Goal: Task Accomplishment & Management: Complete application form

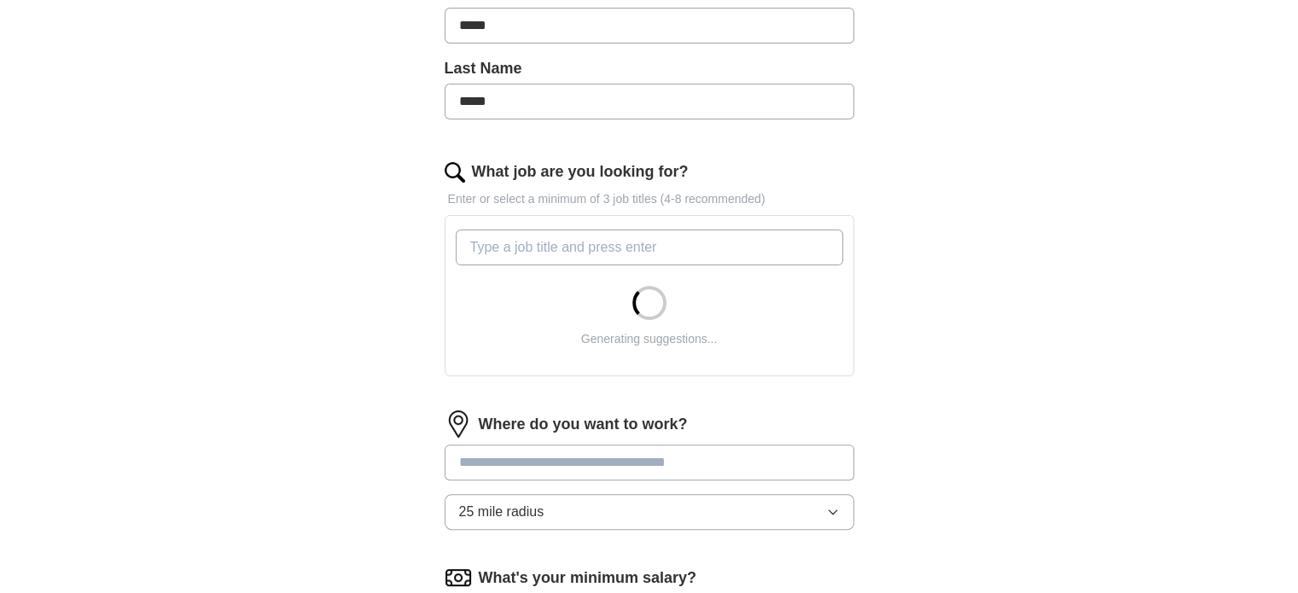
scroll to position [416, 0]
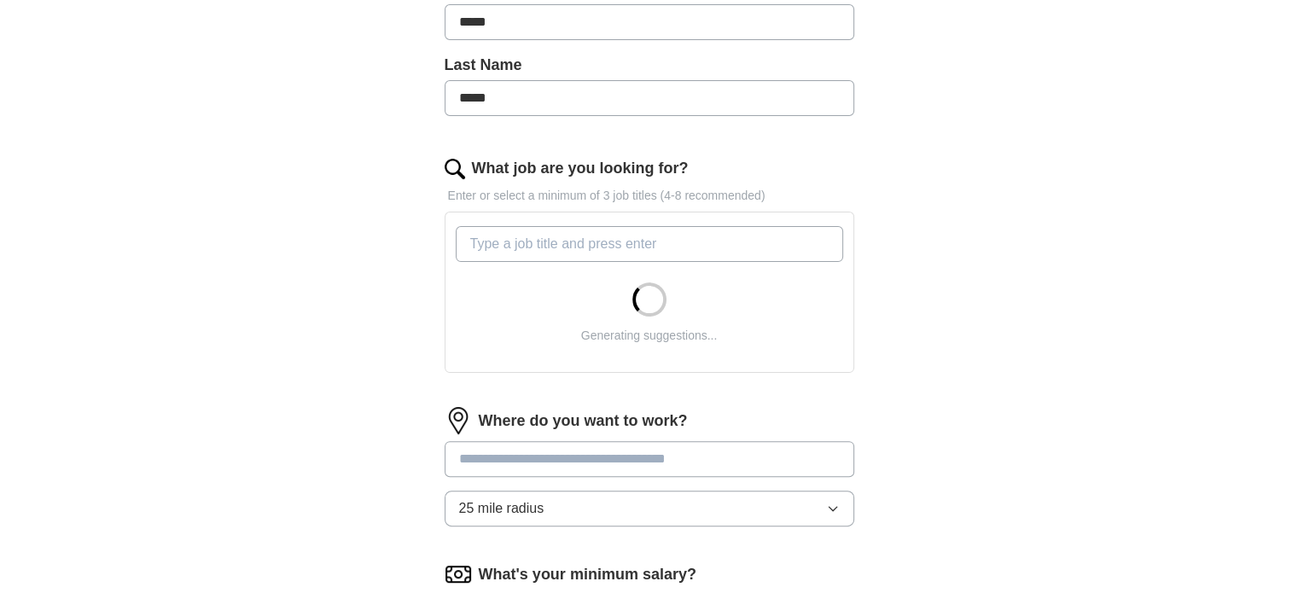
click at [544, 246] on input "What job are you looking for?" at bounding box center [649, 244] width 387 height 36
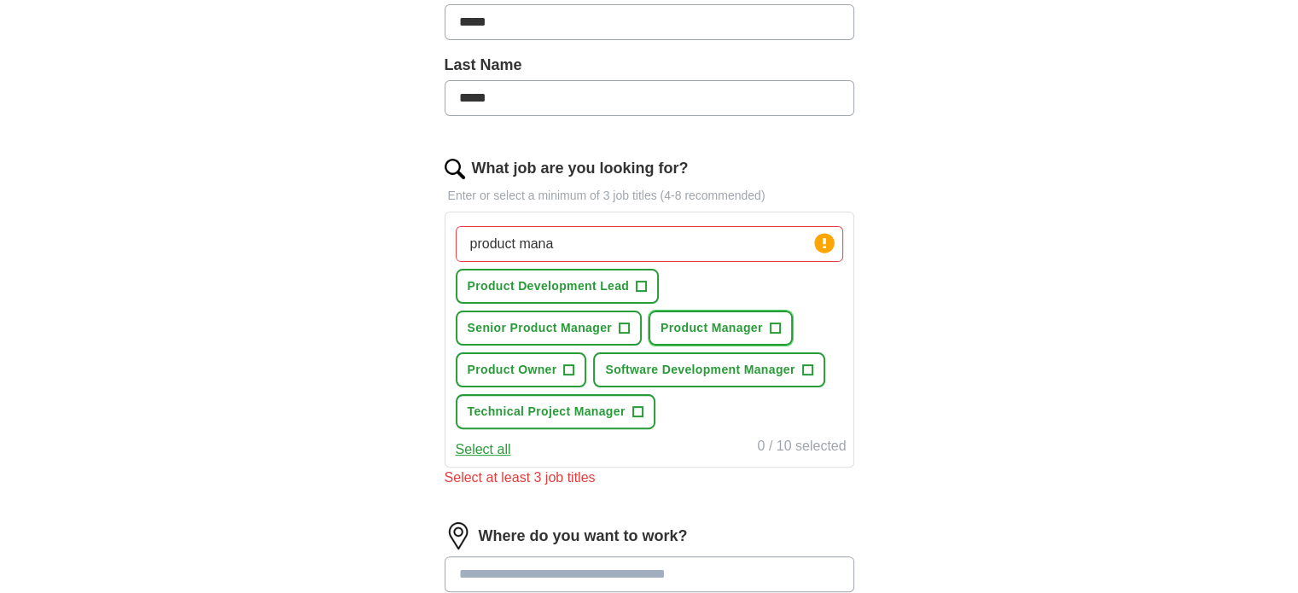
click at [778, 323] on span "+" at bounding box center [775, 327] width 11 height 11
click at [611, 244] on input "product mana" at bounding box center [649, 244] width 387 height 36
type input "p"
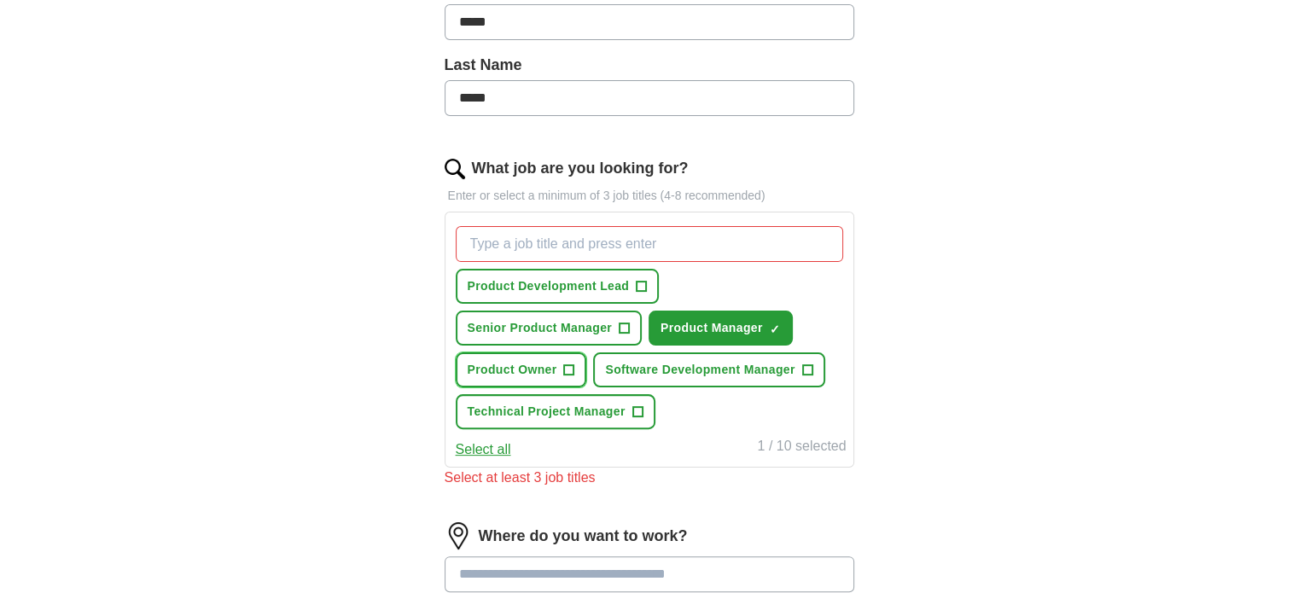
click at [567, 364] on span "+" at bounding box center [569, 370] width 10 height 14
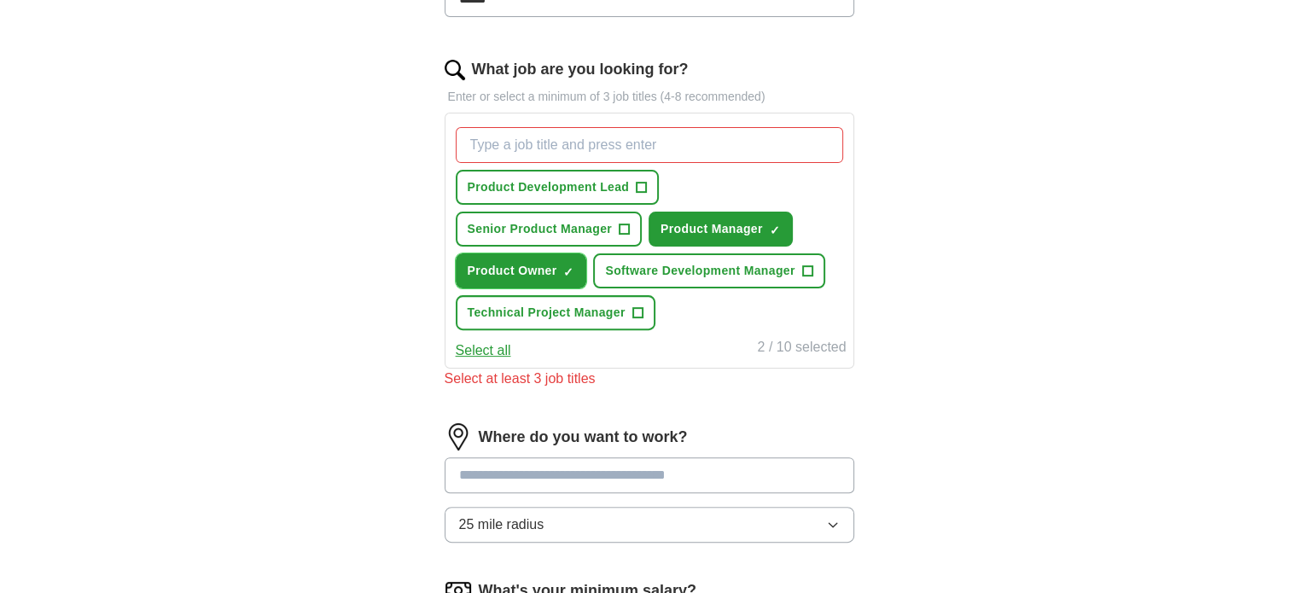
scroll to position [515, 0]
click at [693, 144] on input "What job are you looking for?" at bounding box center [649, 145] width 387 height 36
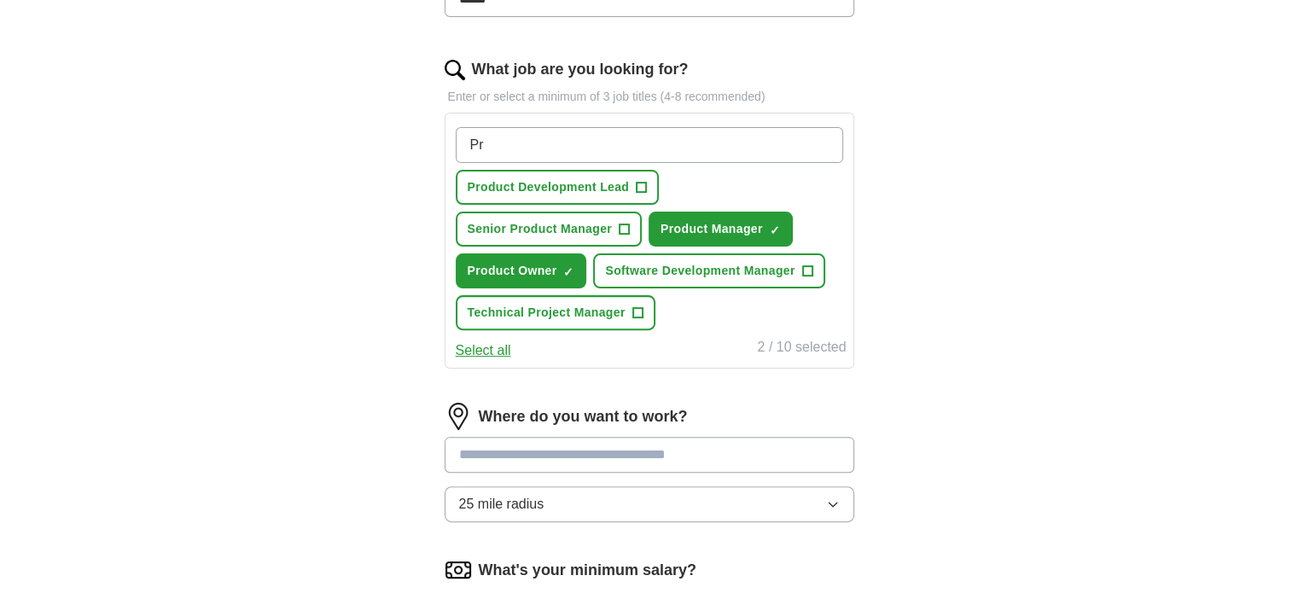
type input "P"
type input "Associate product manger"
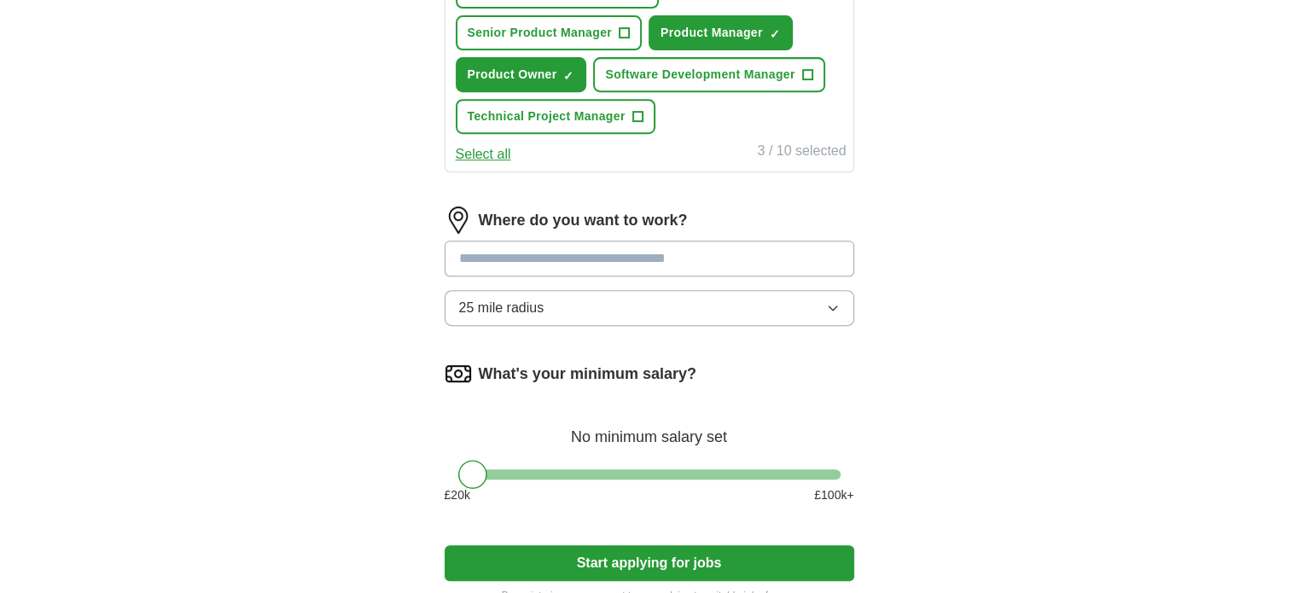
scroll to position [754, 0]
click at [602, 246] on input at bounding box center [649, 258] width 410 height 36
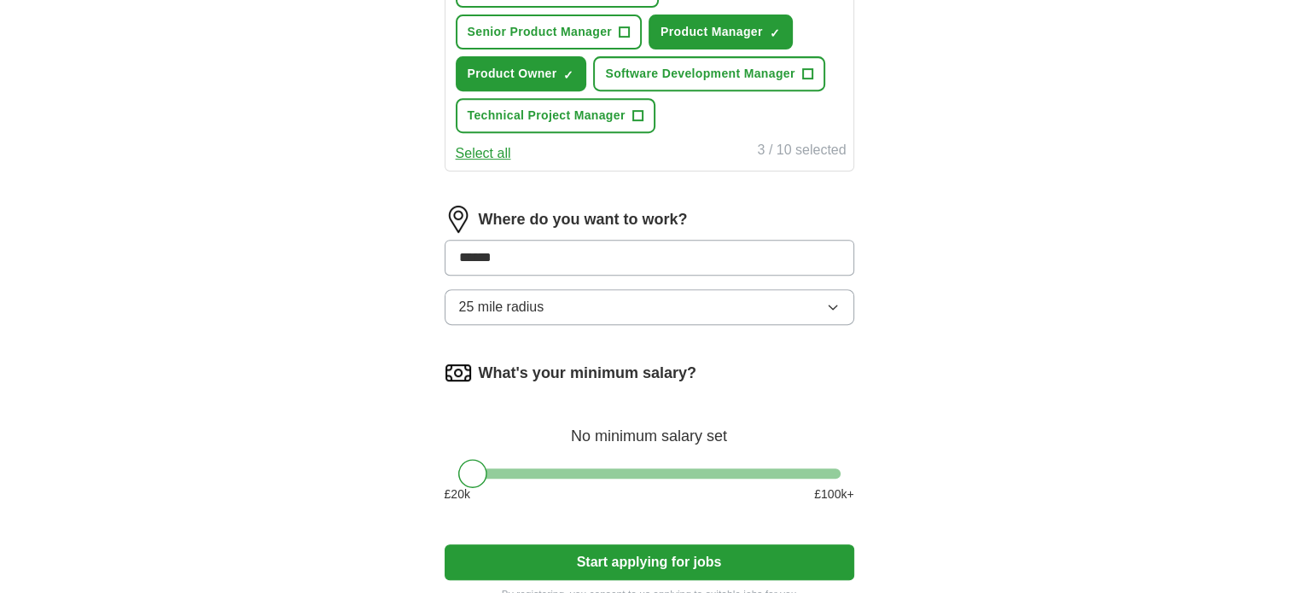
click at [602, 246] on input "******" at bounding box center [649, 258] width 410 height 36
type input "*"
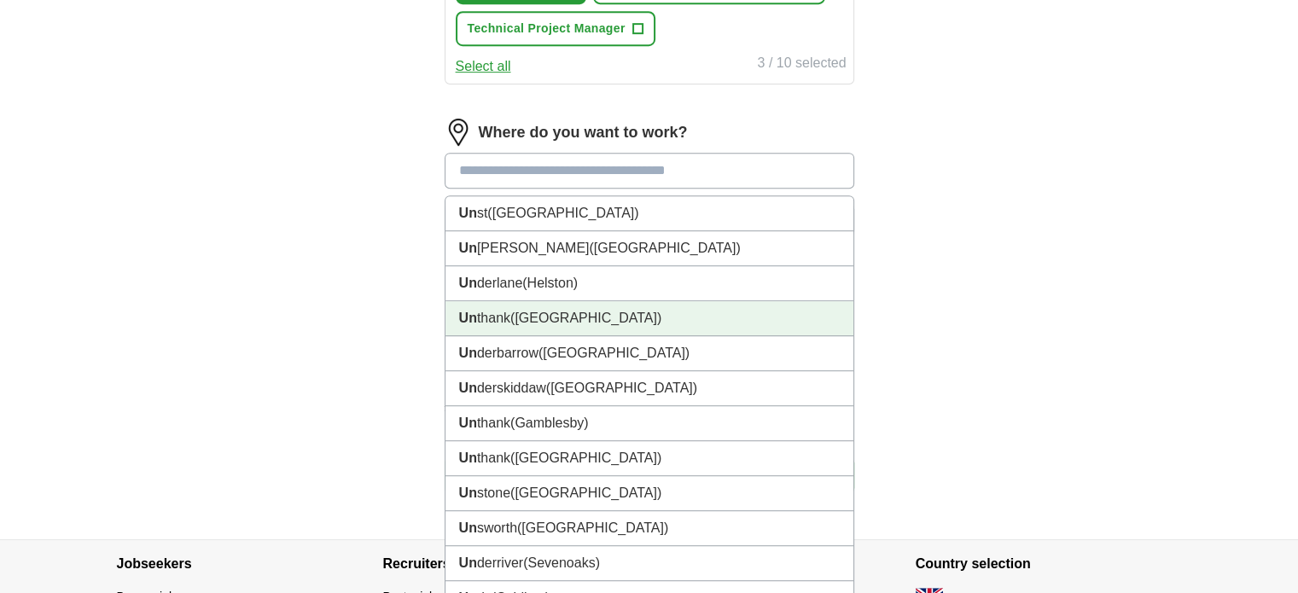
scroll to position [825, 0]
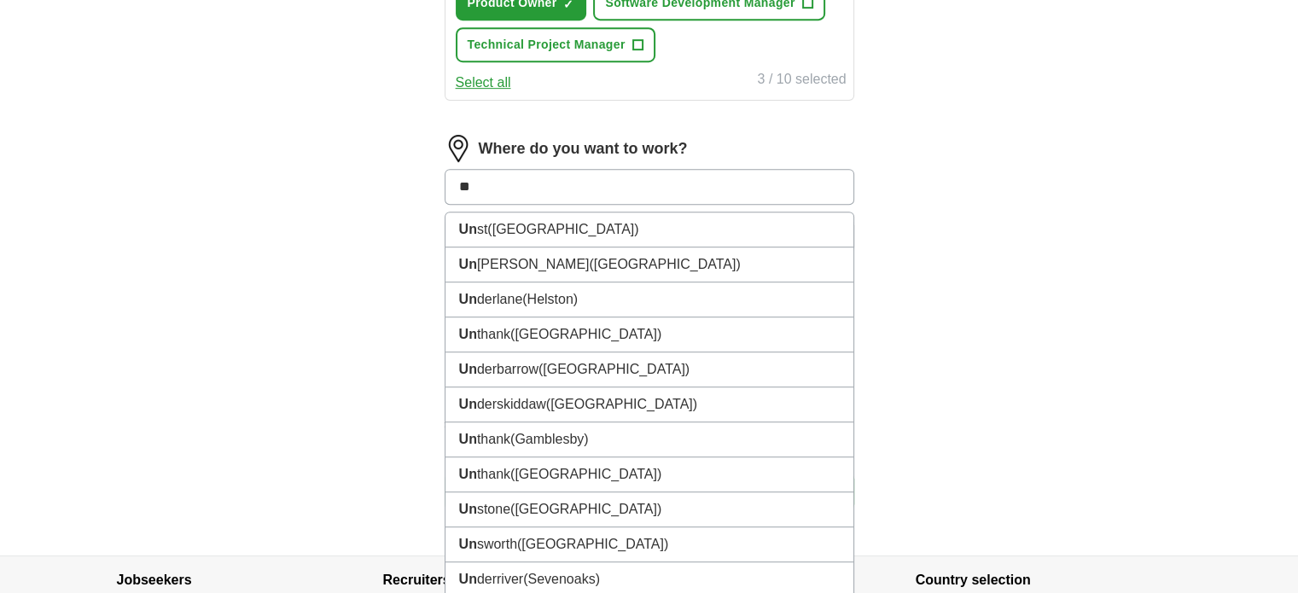
type input "***"
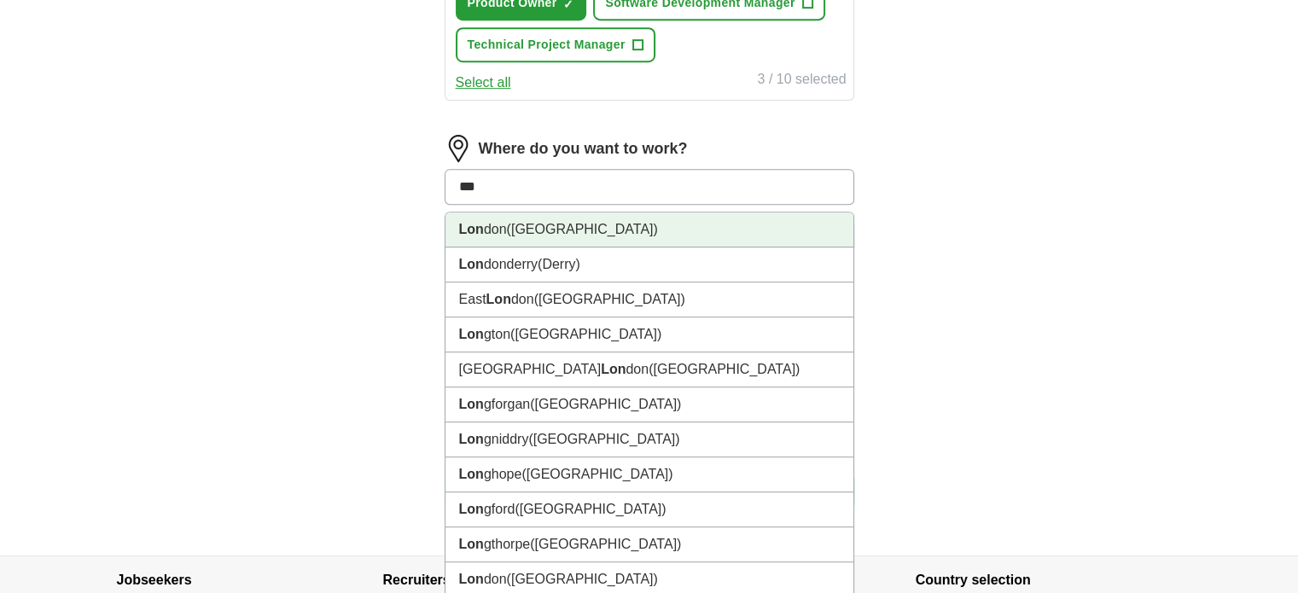
click at [513, 224] on span "([GEOGRAPHIC_DATA])" at bounding box center [582, 229] width 151 height 15
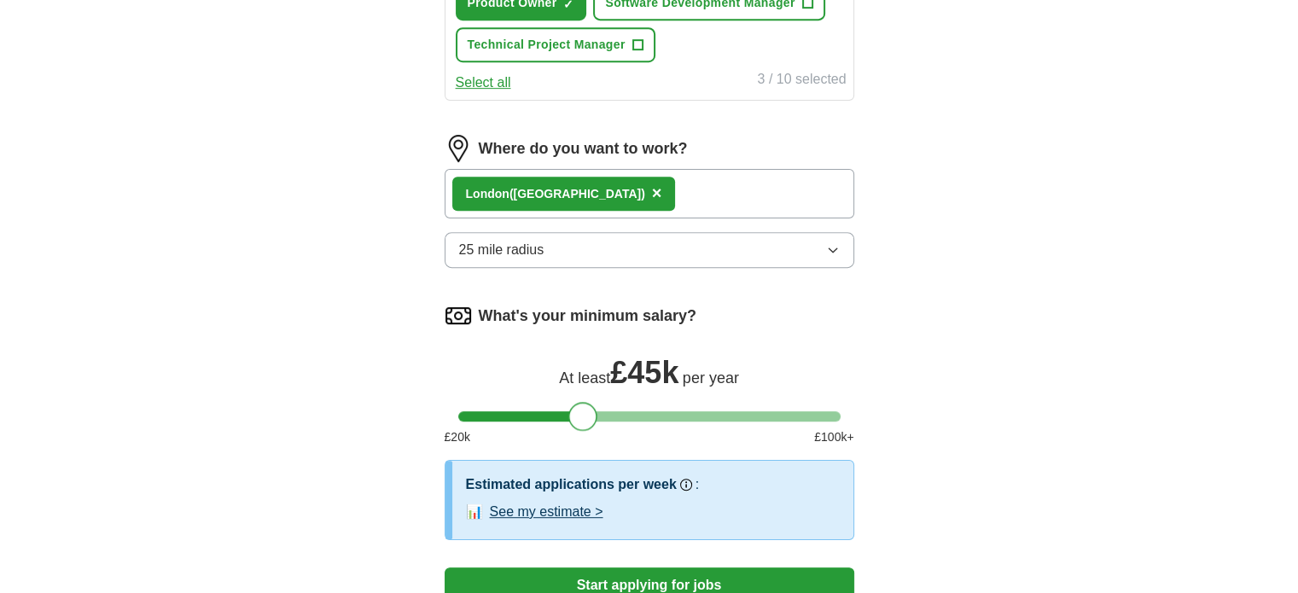
drag, startPoint x: 474, startPoint y: 417, endPoint x: 583, endPoint y: 433, distance: 109.4
click at [583, 433] on div "What's your minimum salary? At least £ 45k per year £ 20 k £ 100 k+" at bounding box center [649, 381] width 410 height 158
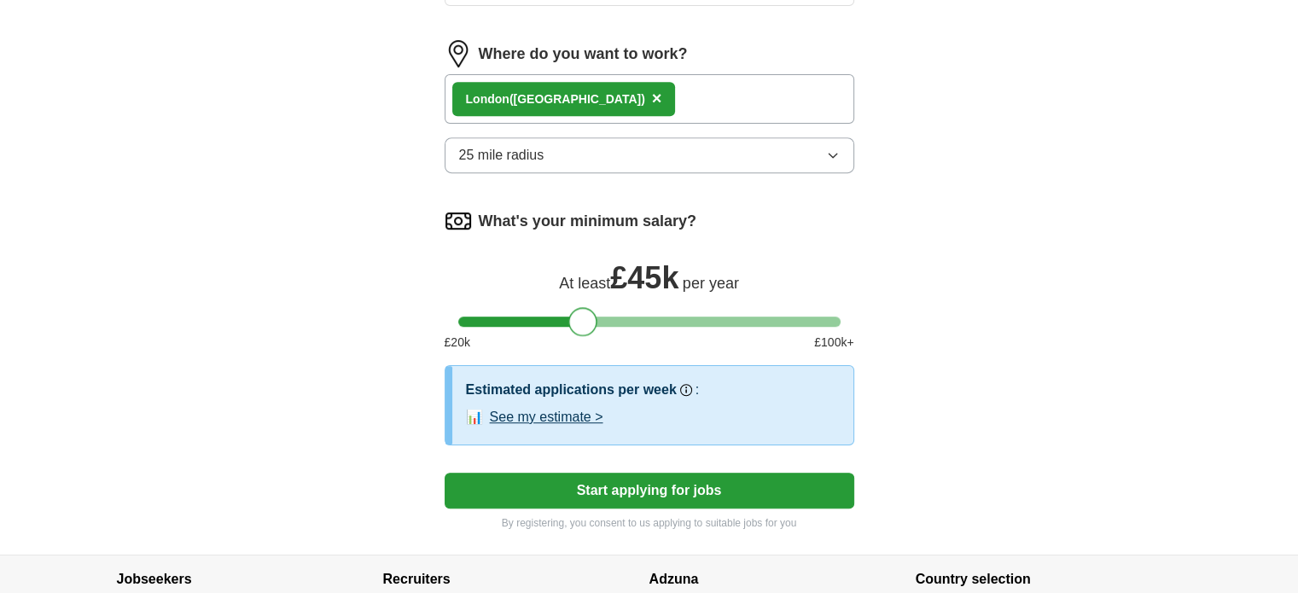
scroll to position [921, 0]
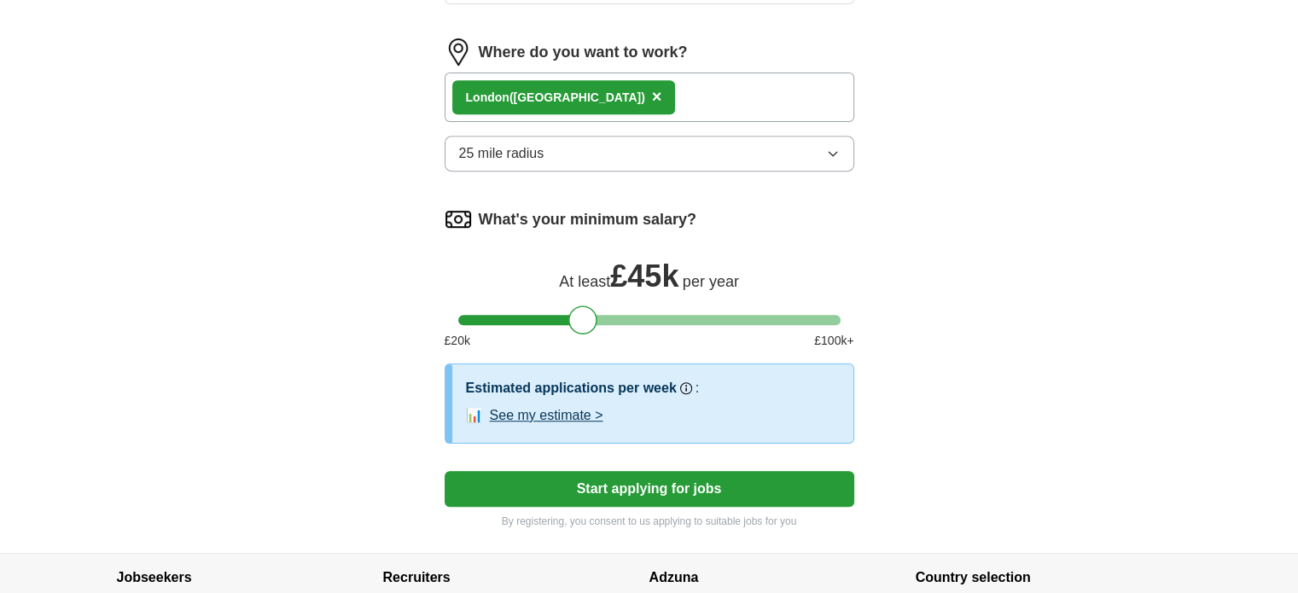
click at [544, 158] on button "25 mile radius" at bounding box center [649, 154] width 410 height 36
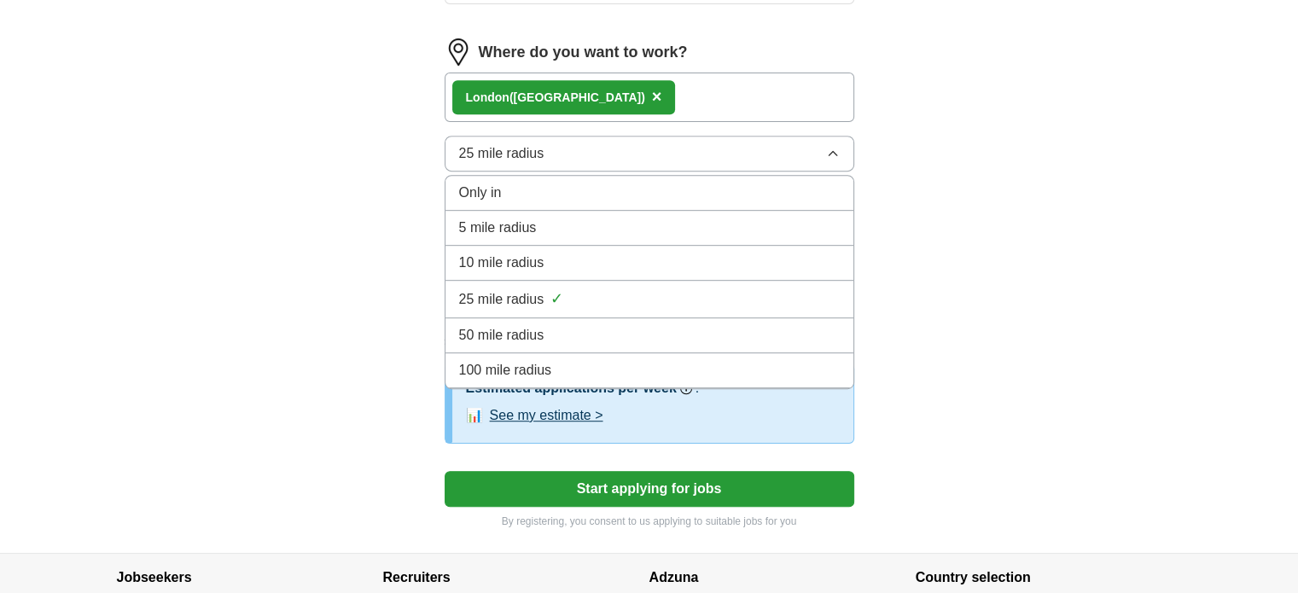
click at [509, 360] on span "100 mile radius" at bounding box center [505, 370] width 93 height 20
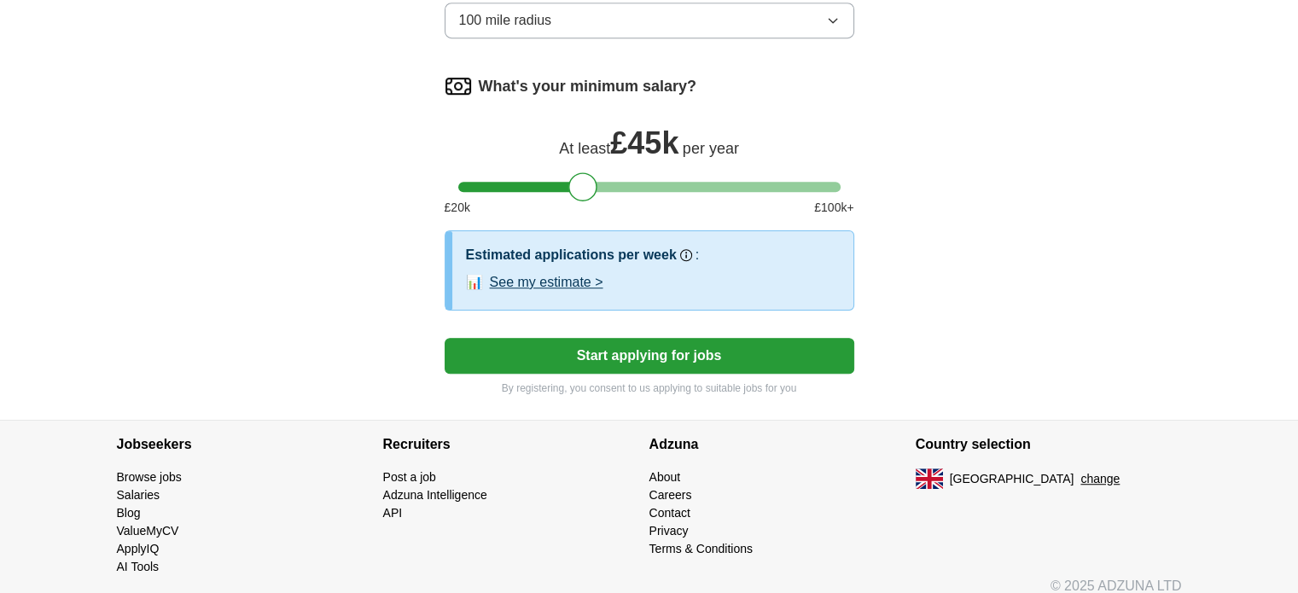
scroll to position [1054, 0]
click at [537, 359] on button "Start applying for jobs" at bounding box center [649, 356] width 410 height 36
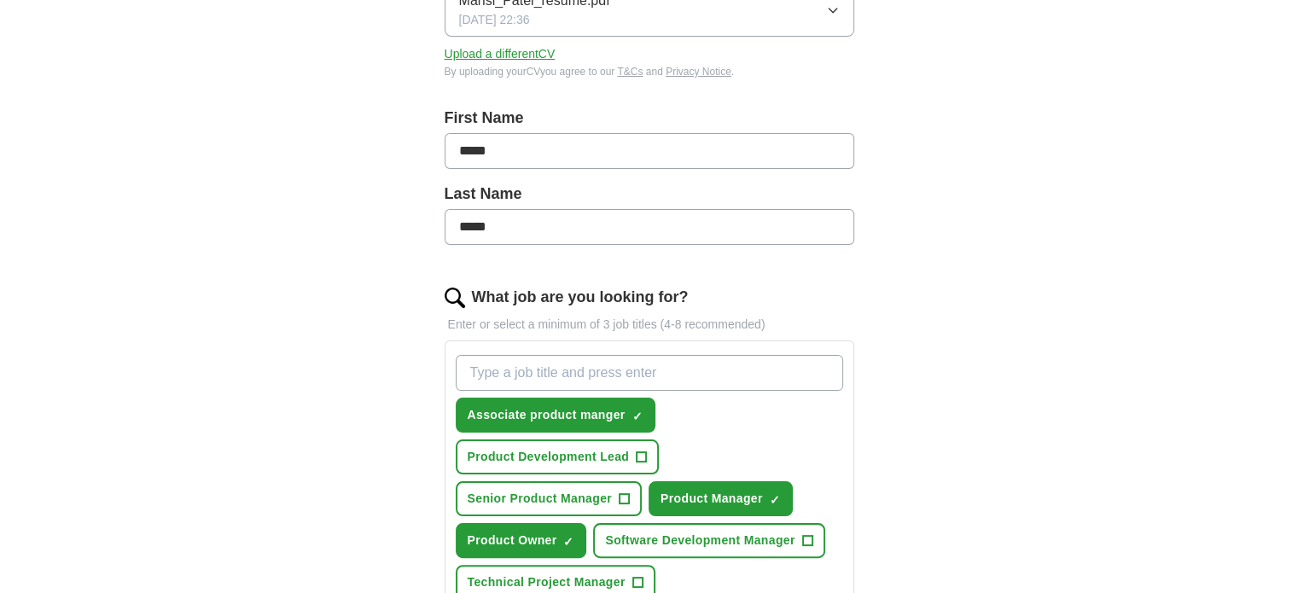
scroll to position [0, 0]
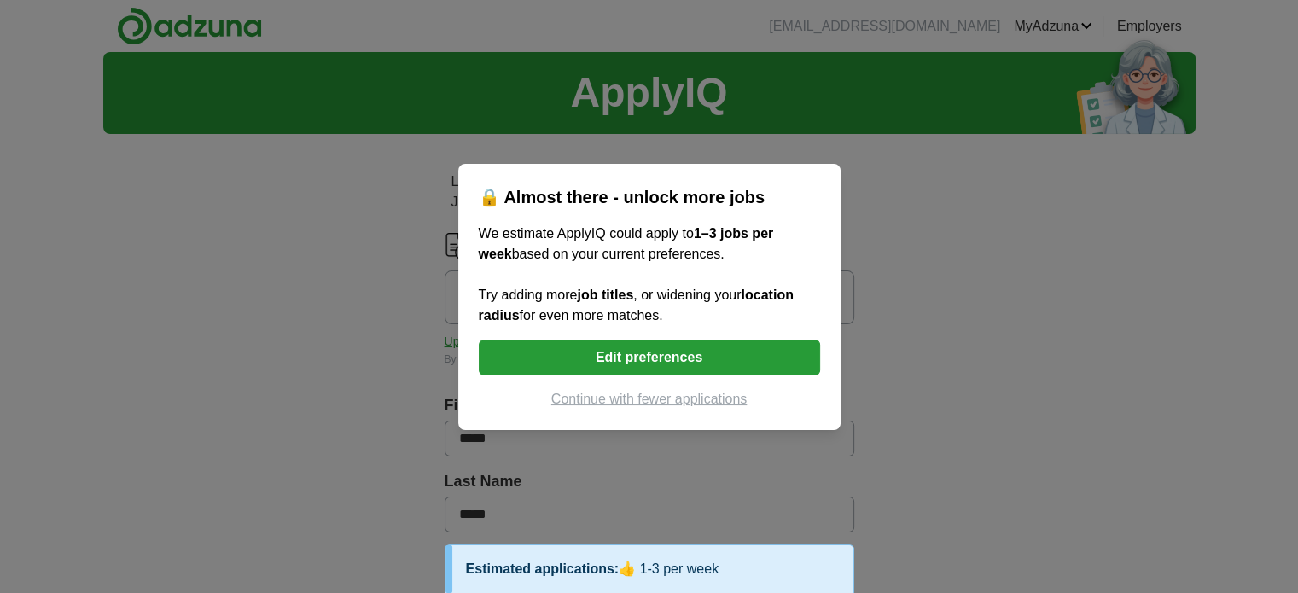
click at [571, 401] on button "Continue with fewer applications" at bounding box center [649, 399] width 341 height 20
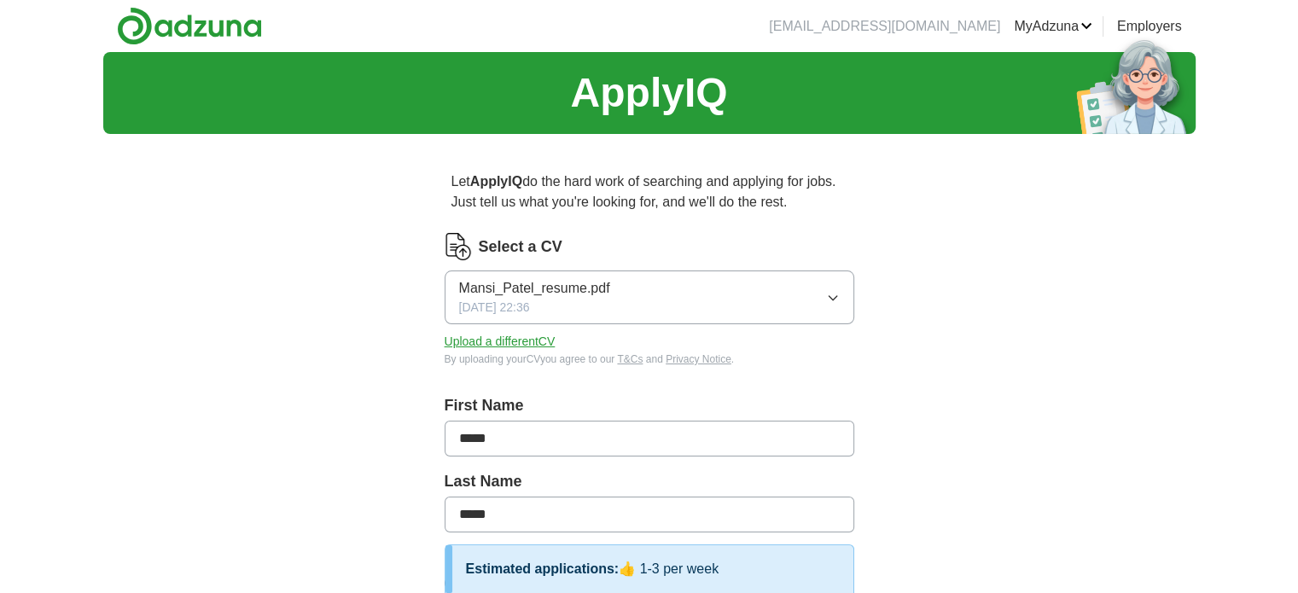
select select "**"
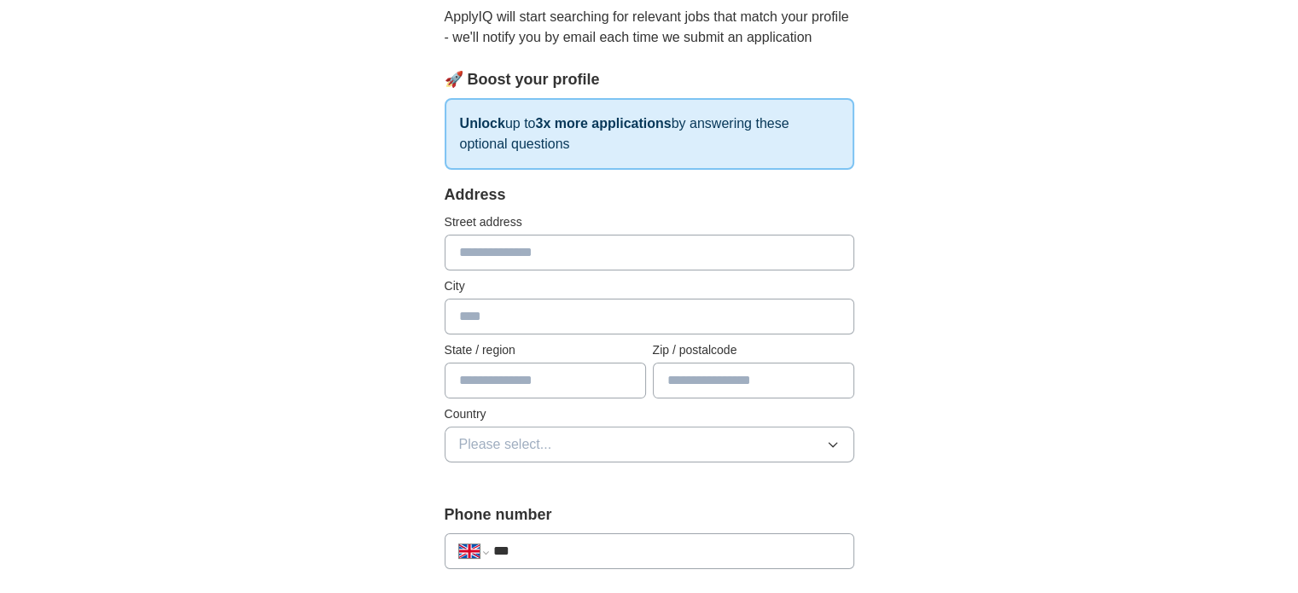
scroll to position [193, 0]
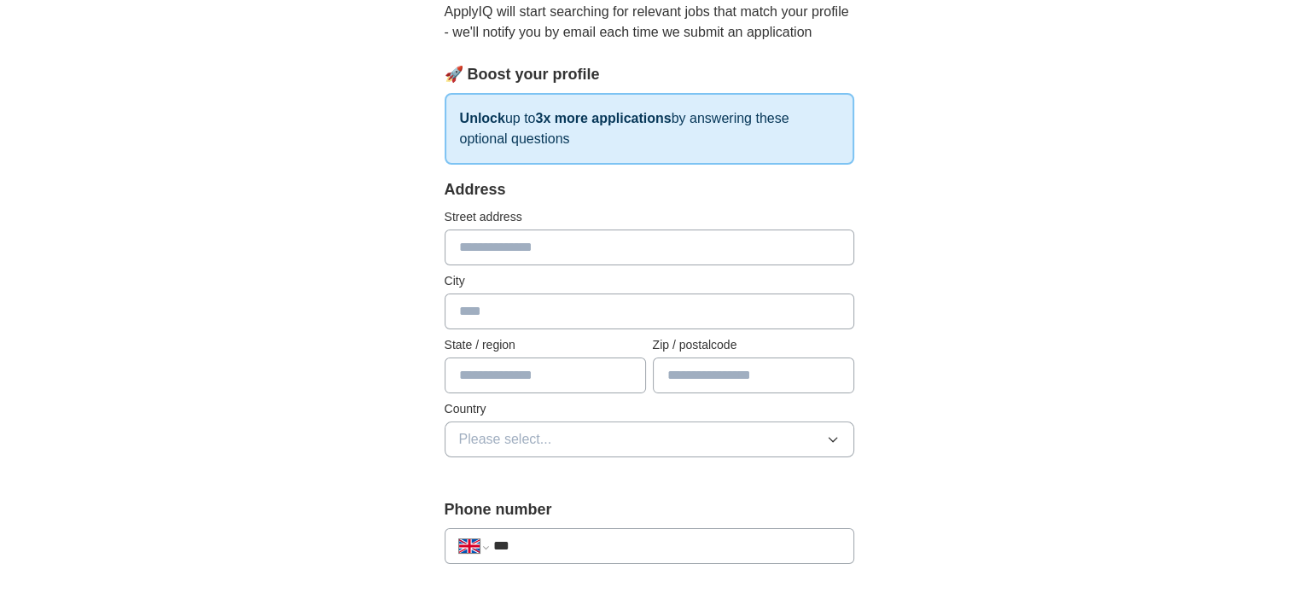
click at [520, 248] on input "text" at bounding box center [649, 247] width 410 height 36
type input "**********"
type input "******"
click at [498, 443] on span "Please select..." at bounding box center [505, 439] width 93 height 20
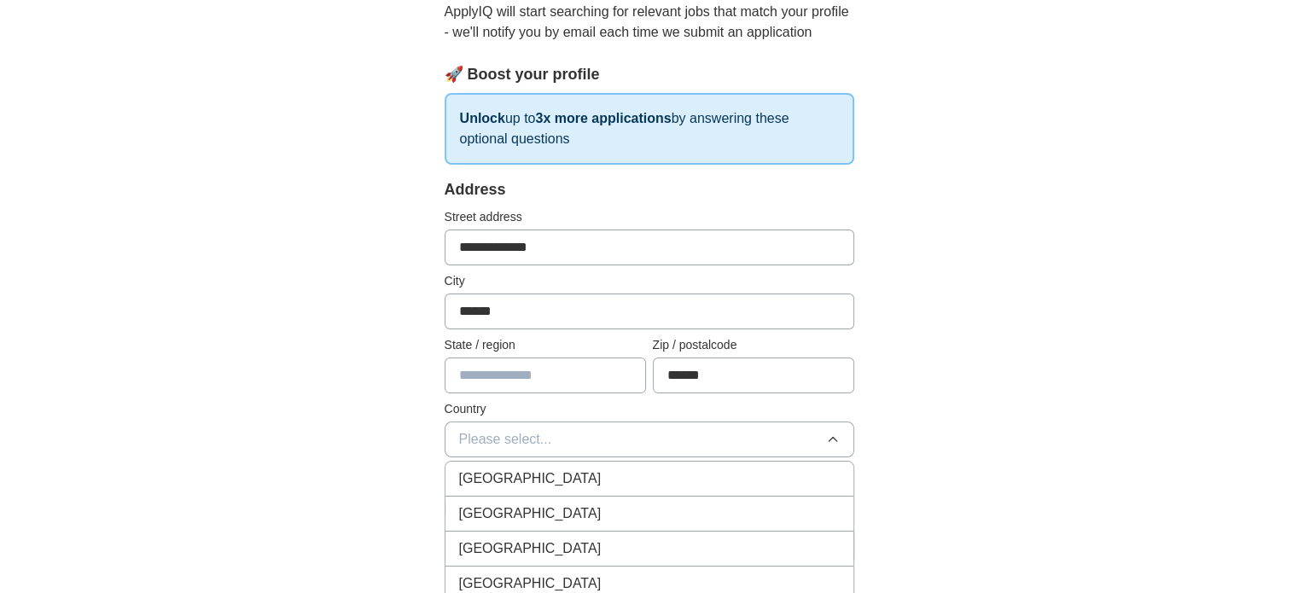
click at [502, 470] on span "[GEOGRAPHIC_DATA]" at bounding box center [530, 478] width 142 height 20
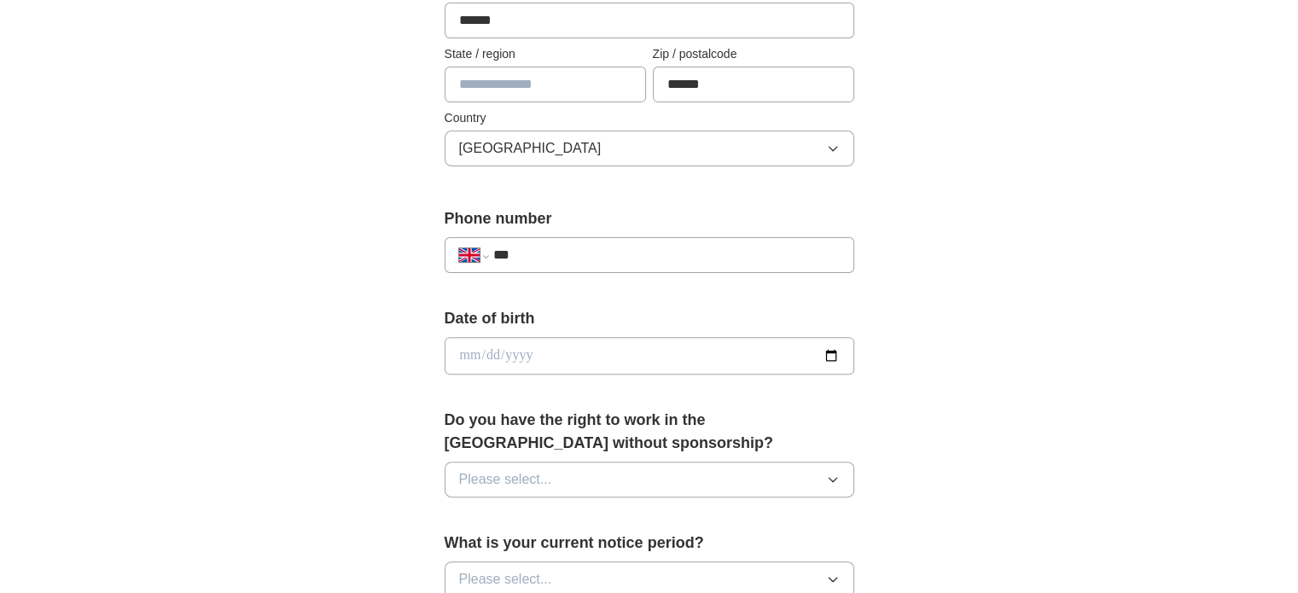
scroll to position [491, 0]
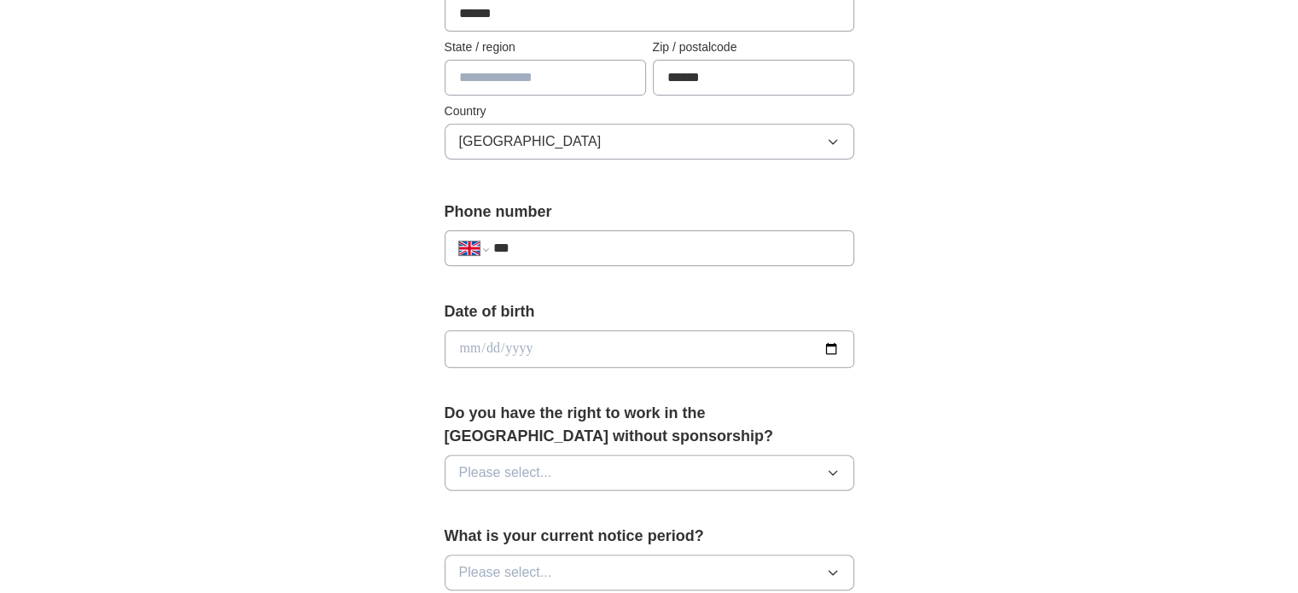
drag, startPoint x: 584, startPoint y: 224, endPoint x: 590, endPoint y: 247, distance: 23.2
click at [590, 247] on div "**********" at bounding box center [649, 239] width 410 height 79
click at [590, 247] on input "***" at bounding box center [665, 248] width 346 height 20
type input "**********"
click at [295, 368] on div "**********" at bounding box center [649, 326] width 1092 height 1531
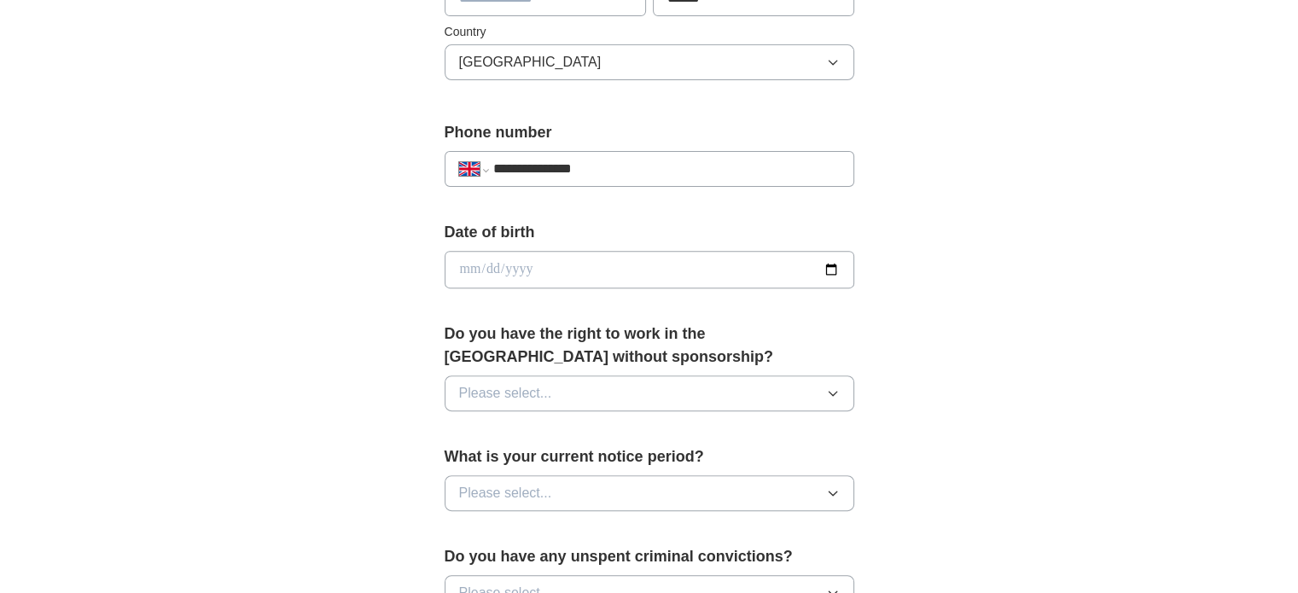
scroll to position [572, 0]
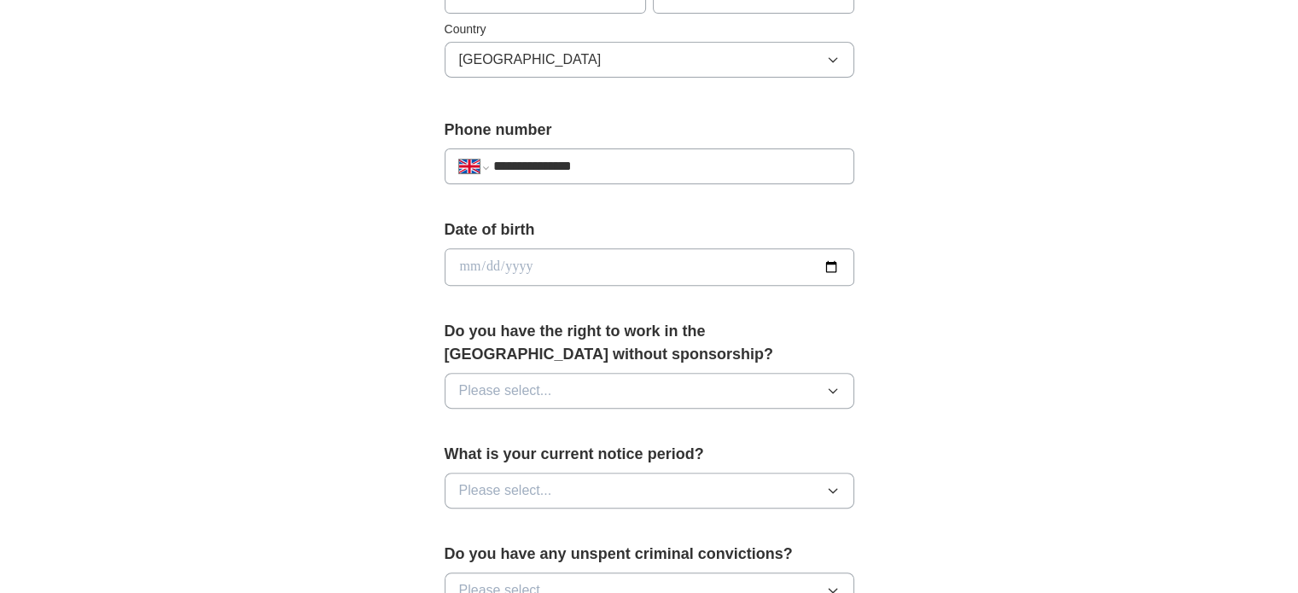
click at [477, 267] on input "date" at bounding box center [649, 267] width 410 height 38
click at [466, 256] on input "date" at bounding box center [649, 267] width 410 height 38
click at [469, 261] on input "date" at bounding box center [649, 267] width 410 height 38
type input "**********"
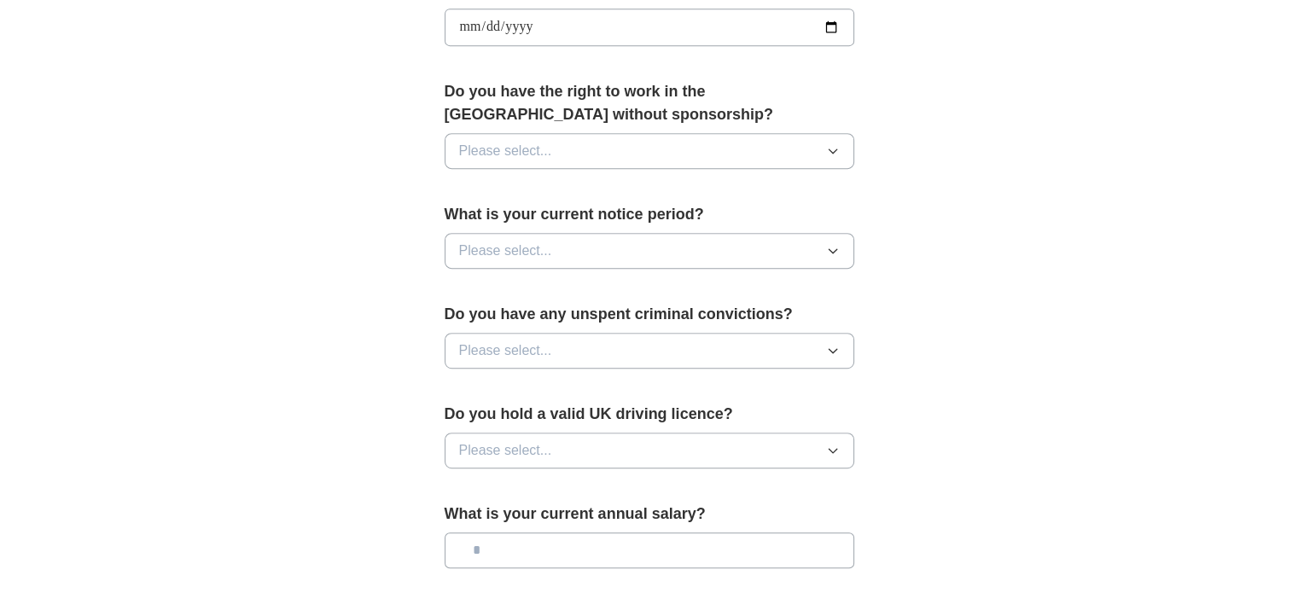
scroll to position [818, 0]
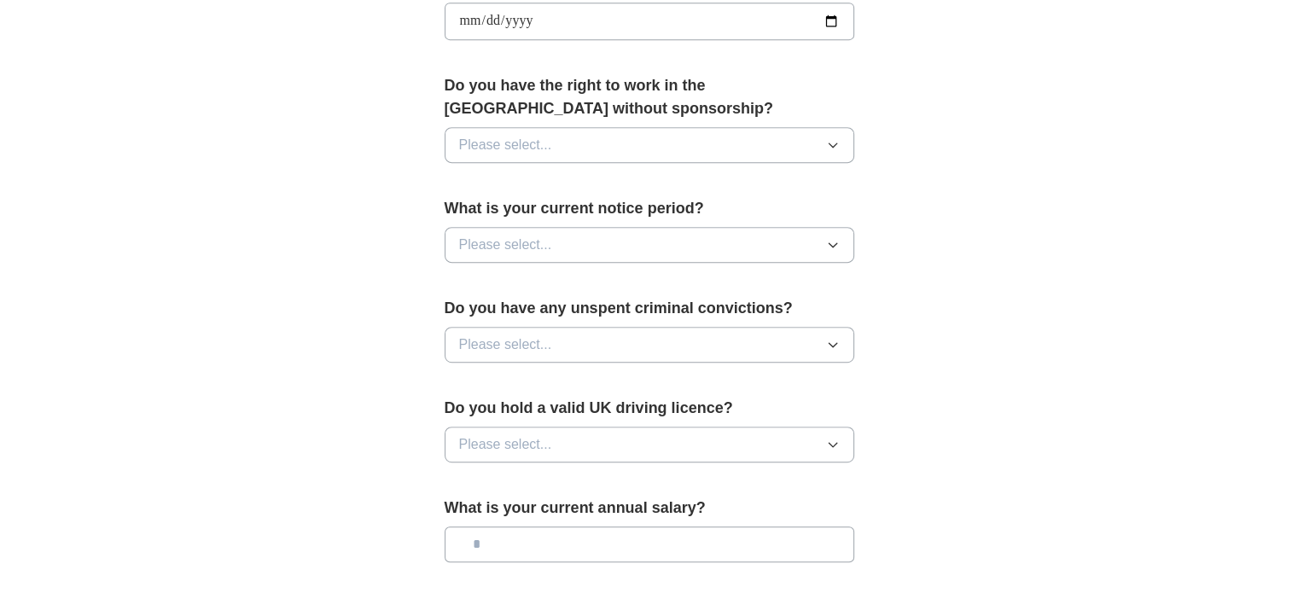
click at [572, 154] on button "Please select..." at bounding box center [649, 145] width 410 height 36
click at [515, 204] on li "No" at bounding box center [649, 219] width 408 height 35
click at [526, 128] on button "No" at bounding box center [649, 145] width 410 height 36
click at [396, 209] on div "**********" at bounding box center [649, 46] width 546 height 1435
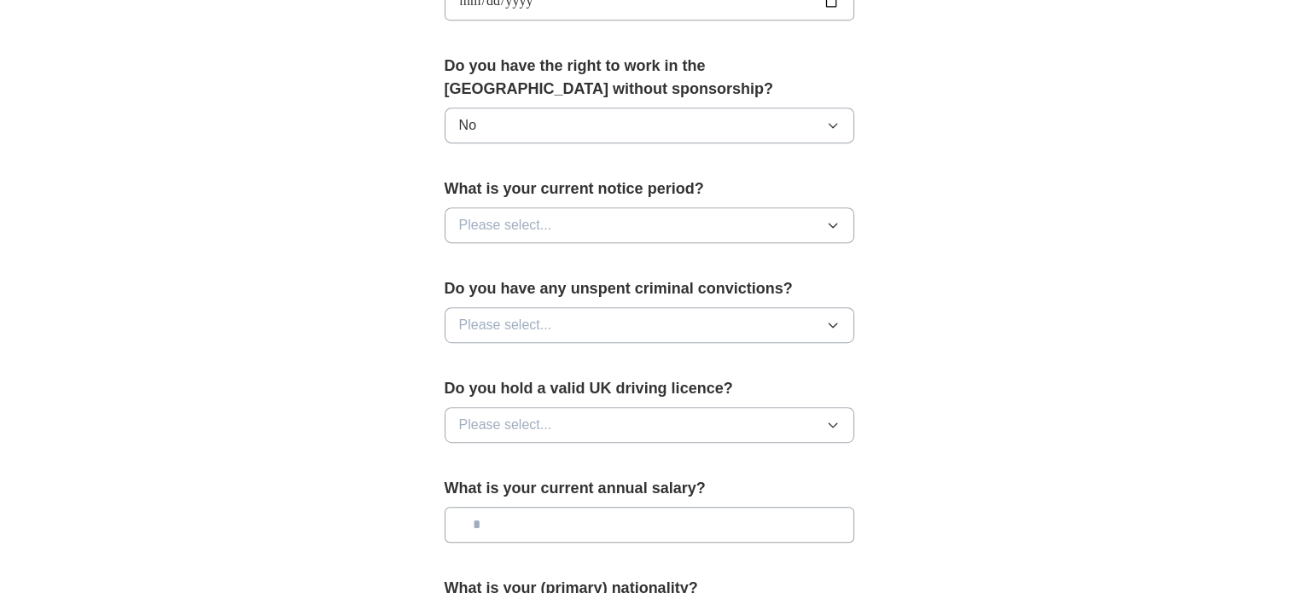
scroll to position [841, 0]
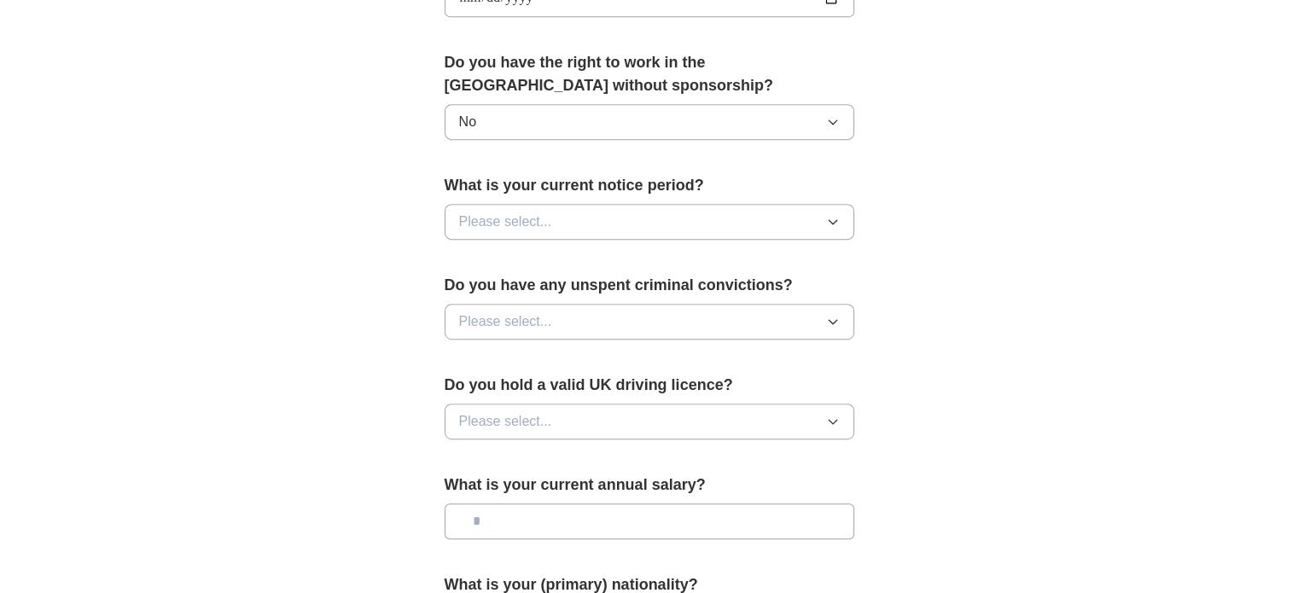
click at [572, 125] on button "No" at bounding box center [649, 122] width 410 height 36
click at [546, 152] on div "Yes" at bounding box center [649, 161] width 381 height 20
click at [492, 219] on span "Please select..." at bounding box center [505, 222] width 93 height 20
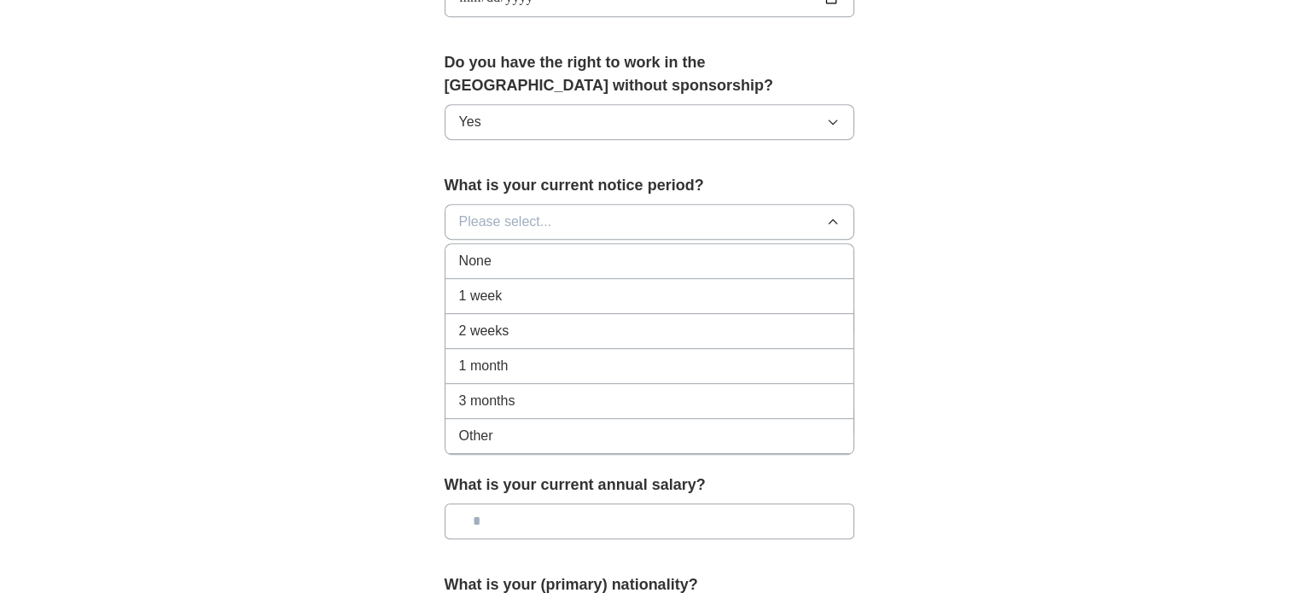
click at [464, 263] on span "None" at bounding box center [475, 261] width 32 height 20
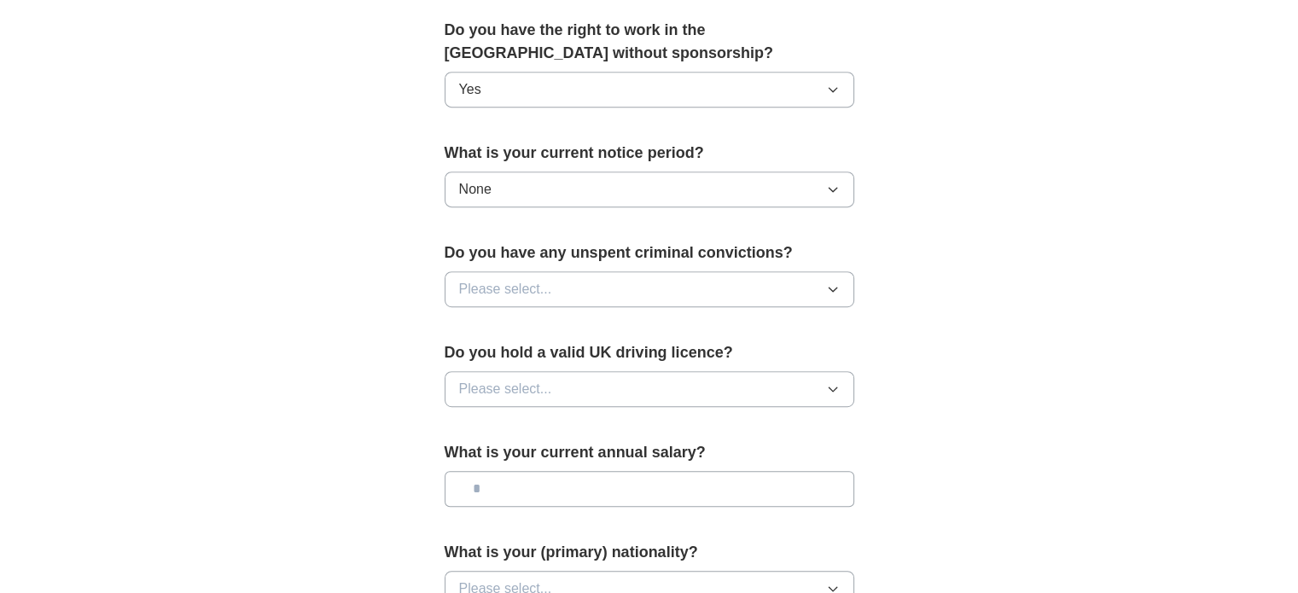
scroll to position [887, 0]
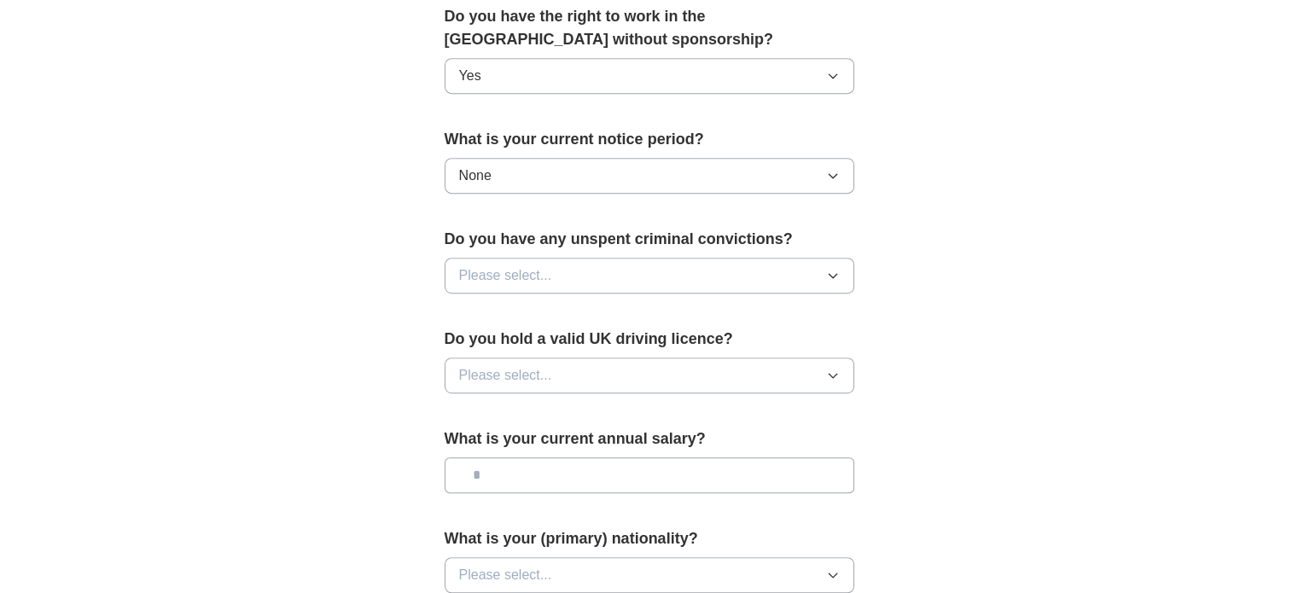
click at [520, 287] on button "Please select..." at bounding box center [649, 276] width 410 height 36
click at [498, 340] on div "No" at bounding box center [649, 350] width 381 height 20
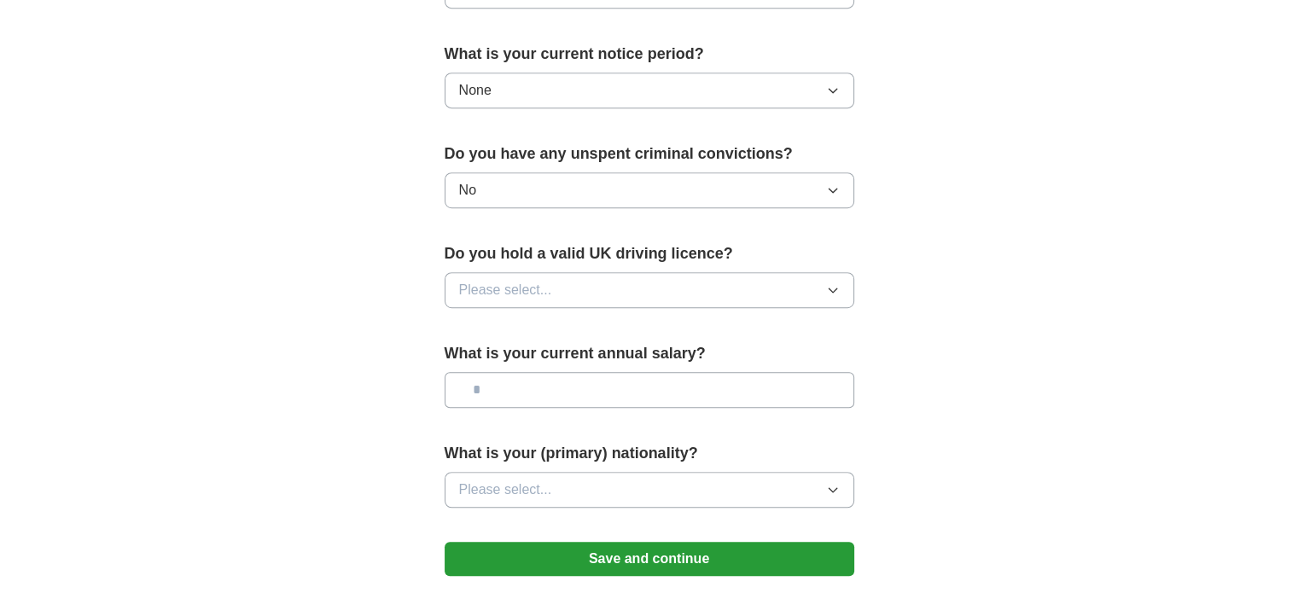
scroll to position [974, 0]
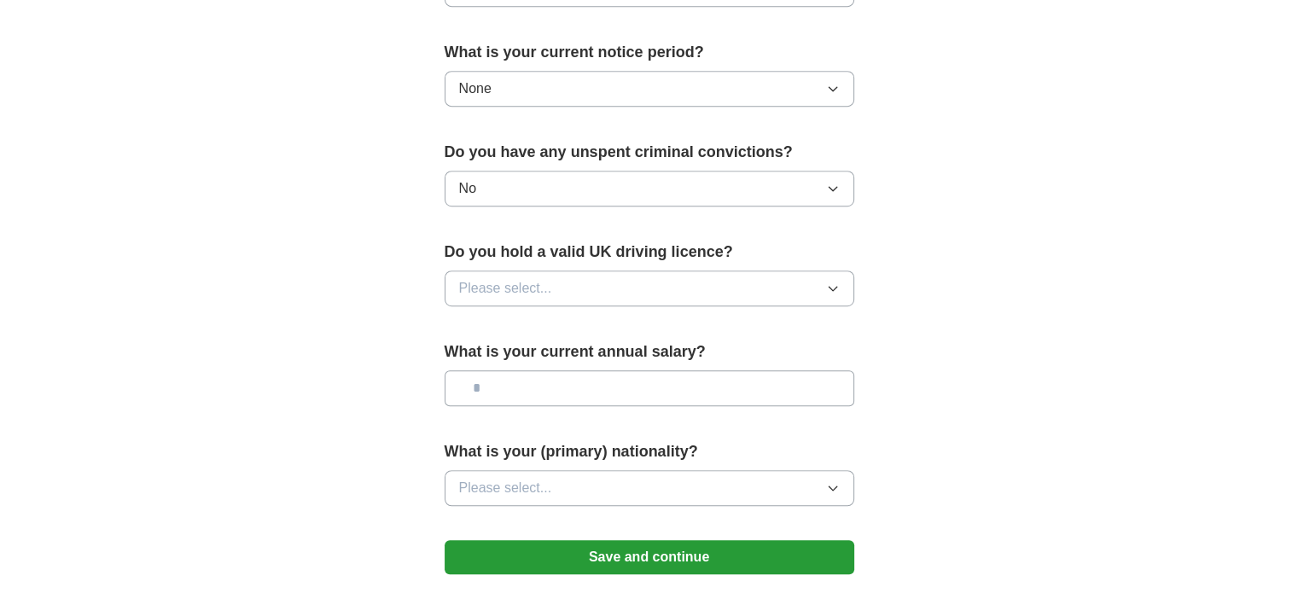
click at [554, 278] on button "Please select..." at bounding box center [649, 288] width 410 height 36
click at [495, 354] on div "No" at bounding box center [649, 362] width 381 height 20
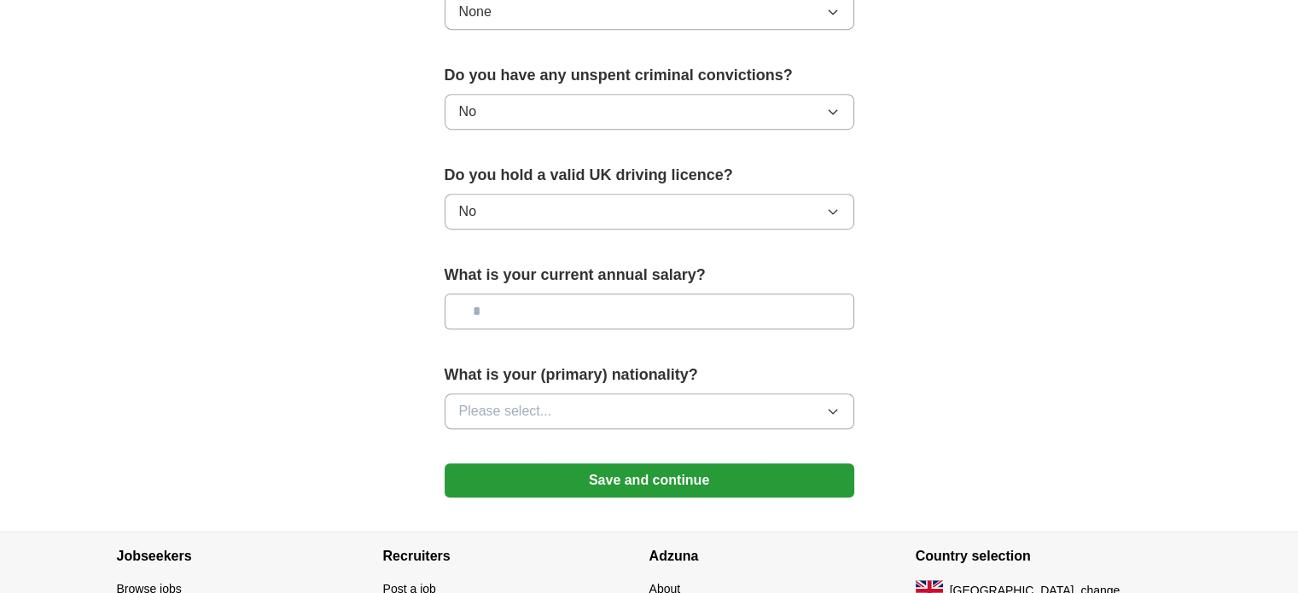
scroll to position [1054, 0]
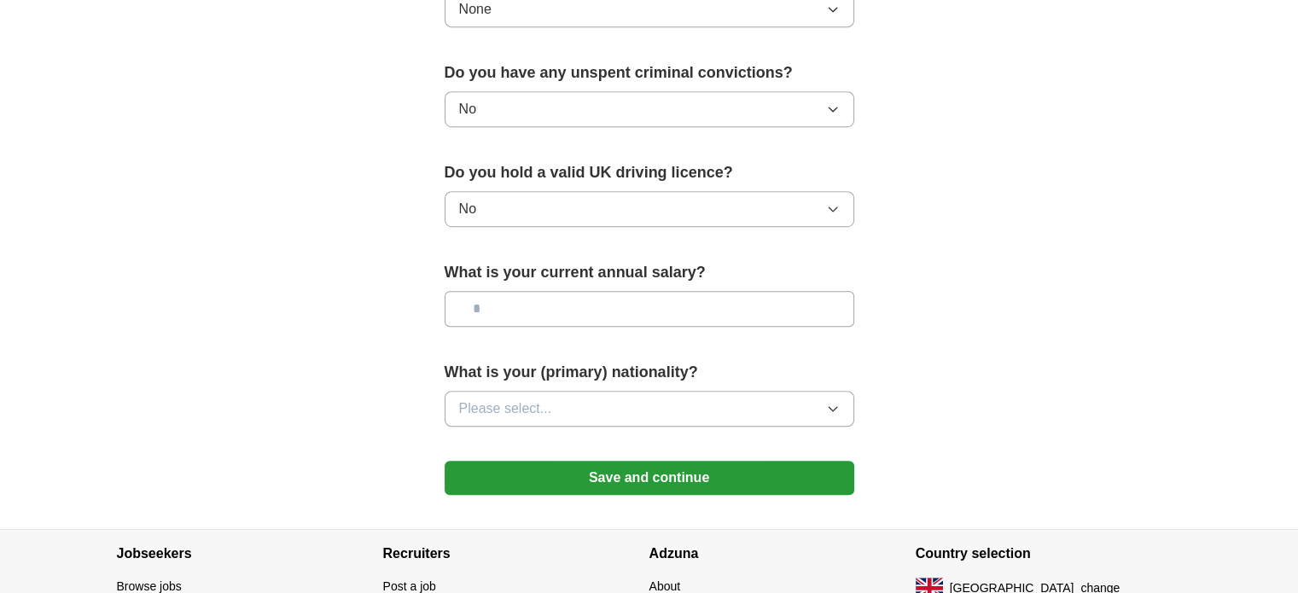
click at [551, 305] on input "text" at bounding box center [649, 309] width 410 height 36
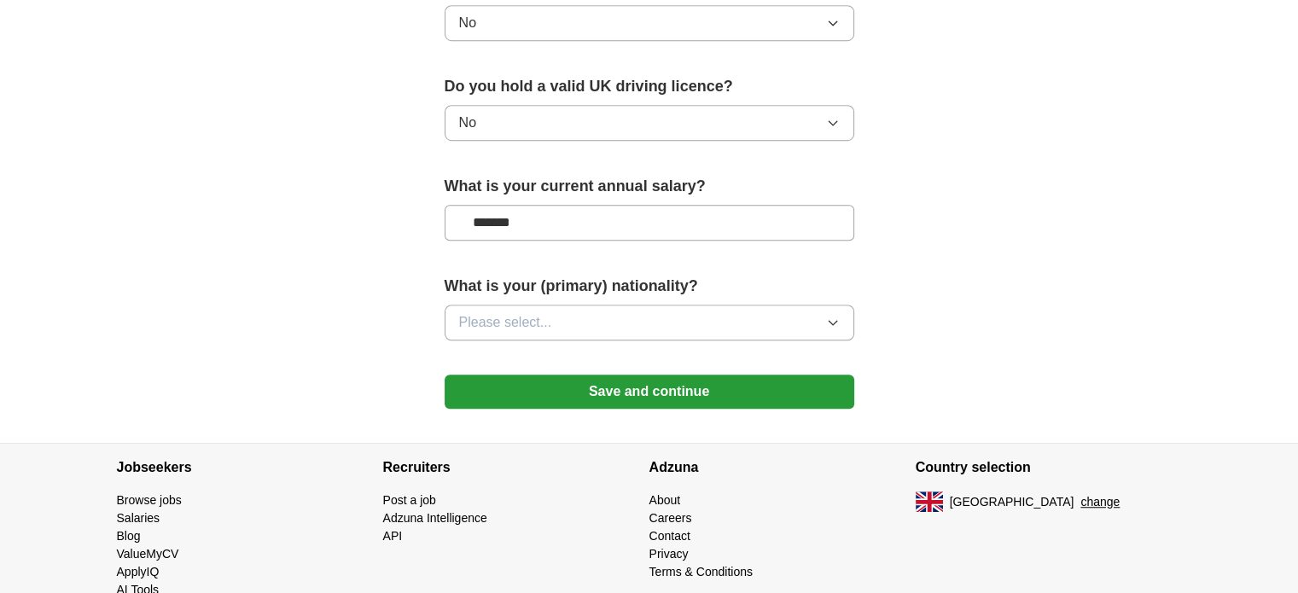
scroll to position [1147, 0]
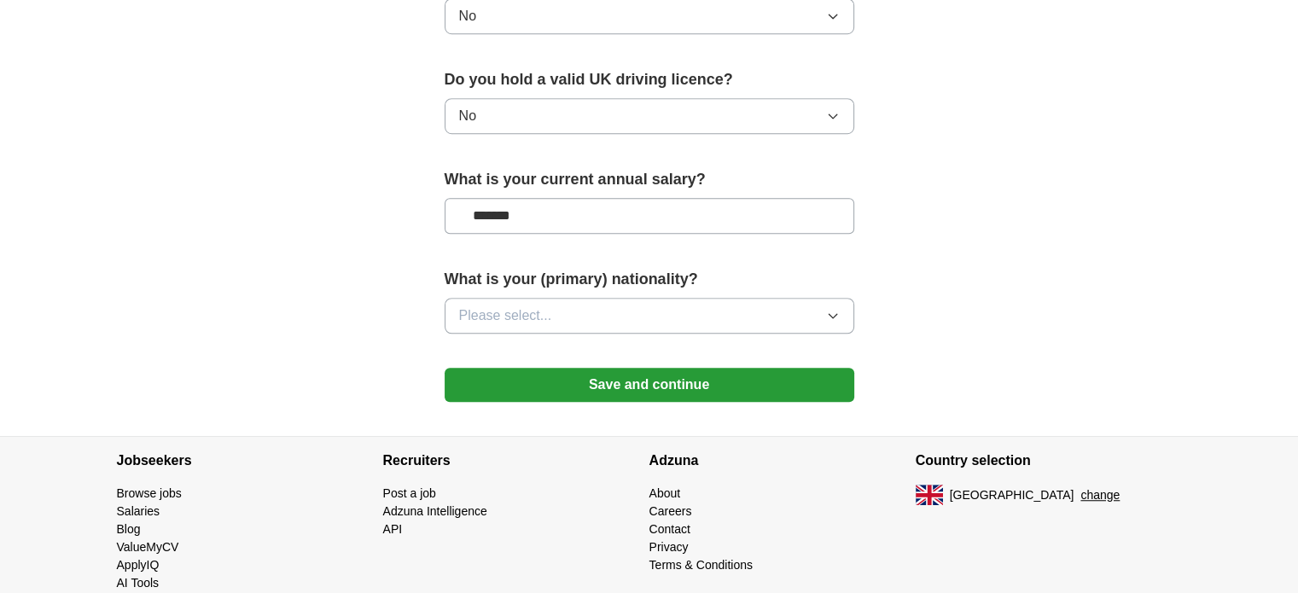
type input "*******"
click at [605, 319] on button "Please select..." at bounding box center [649, 316] width 410 height 36
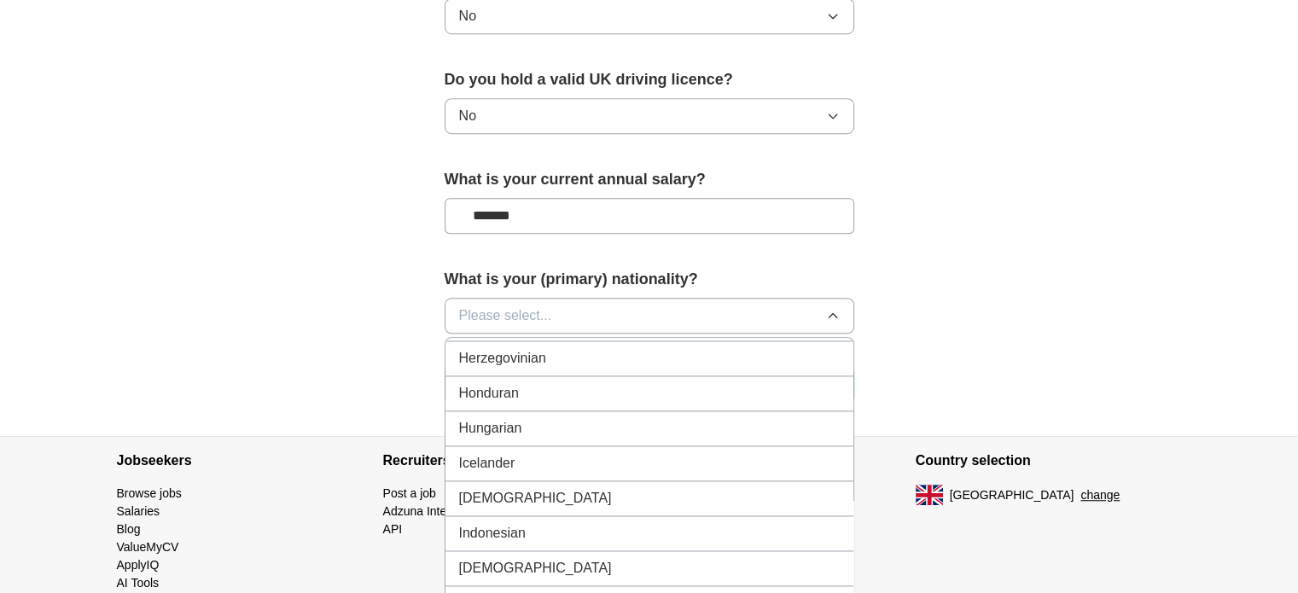
scroll to position [2658, 0]
click at [498, 485] on div "[DEMOGRAPHIC_DATA]" at bounding box center [649, 495] width 381 height 20
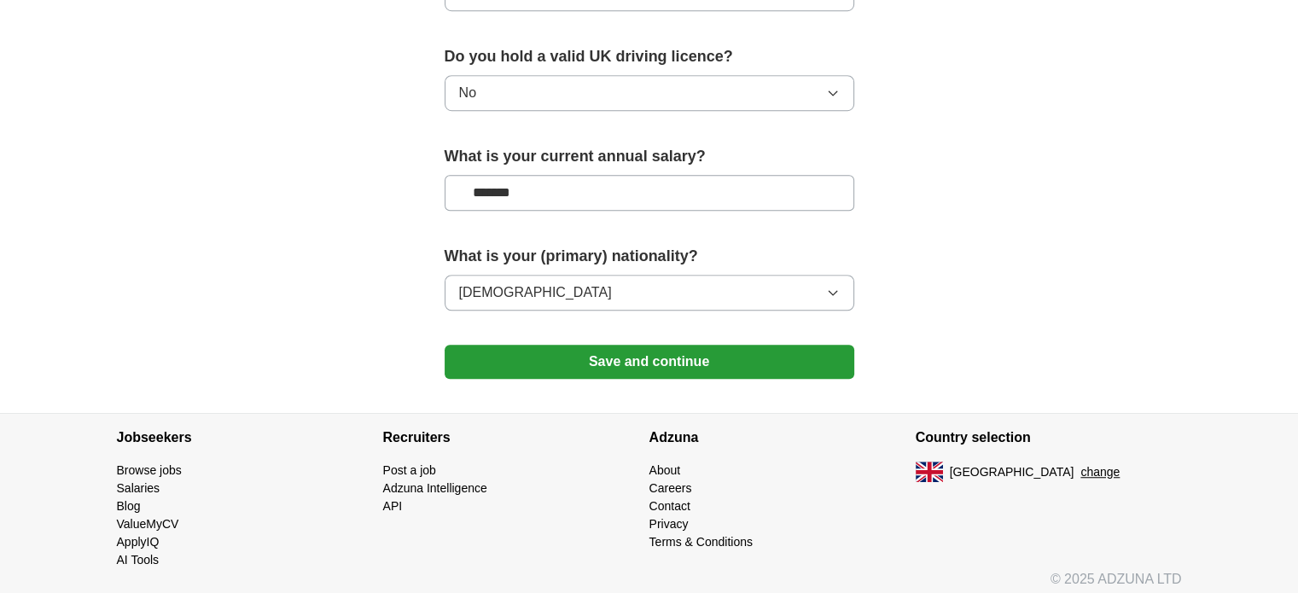
scroll to position [1174, 0]
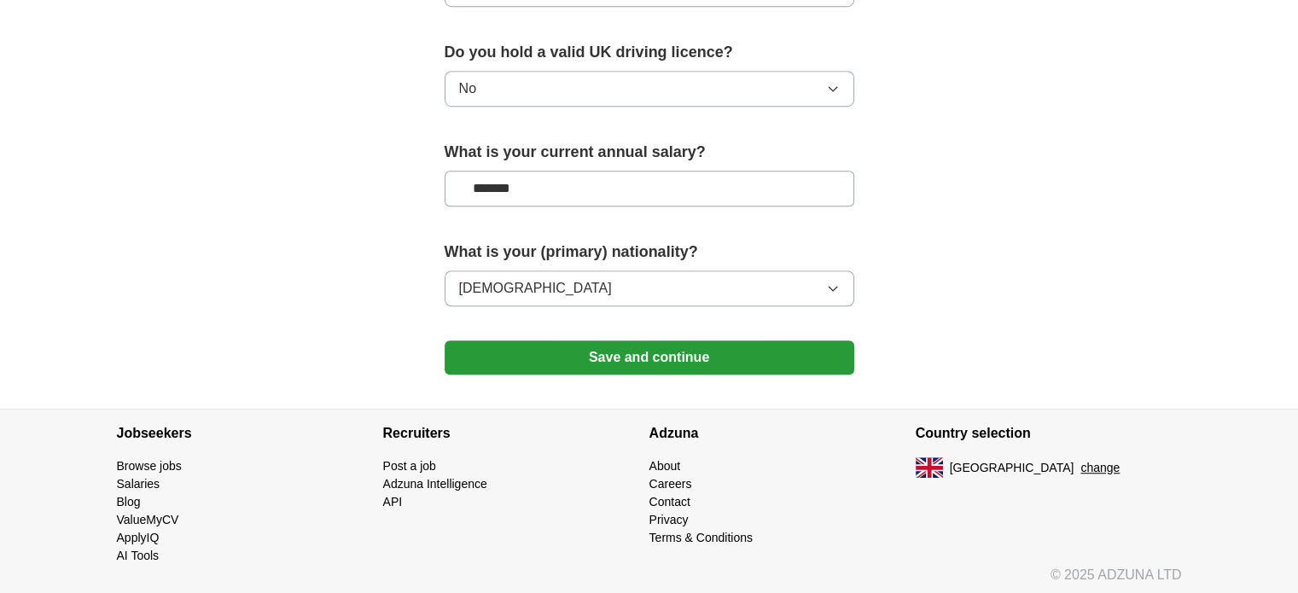
click at [638, 363] on button "Save and continue" at bounding box center [649, 357] width 410 height 34
